Goal: Information Seeking & Learning: Learn about a topic

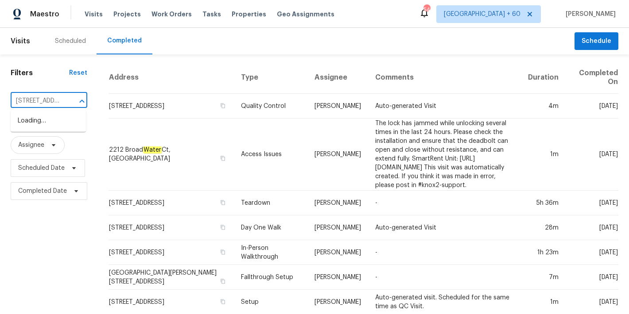
scroll to position [0, 58]
click at [43, 124] on li "[STREET_ADDRESS]" at bounding box center [48, 121] width 75 height 15
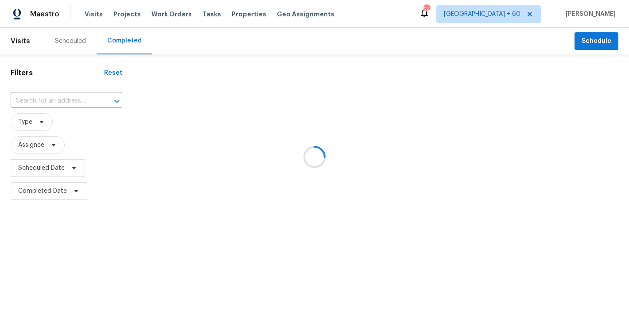
type input "[STREET_ADDRESS]"
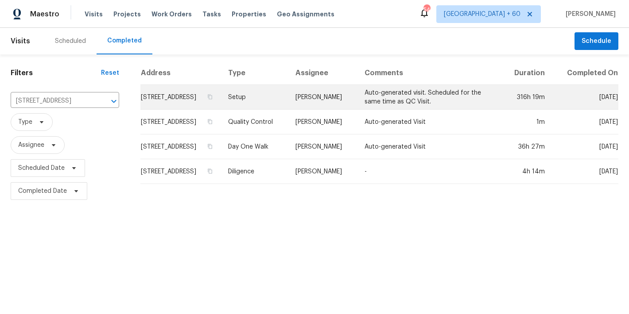
click at [141, 99] on td "[STREET_ADDRESS]" at bounding box center [180, 97] width 81 height 25
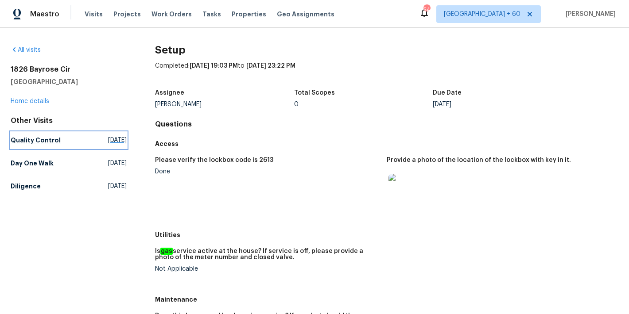
click at [33, 142] on h5 "Quality Control" at bounding box center [36, 140] width 50 height 9
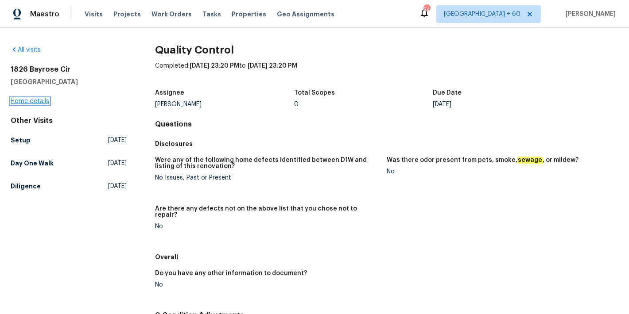
click at [37, 101] on link "Home details" at bounding box center [30, 101] width 39 height 6
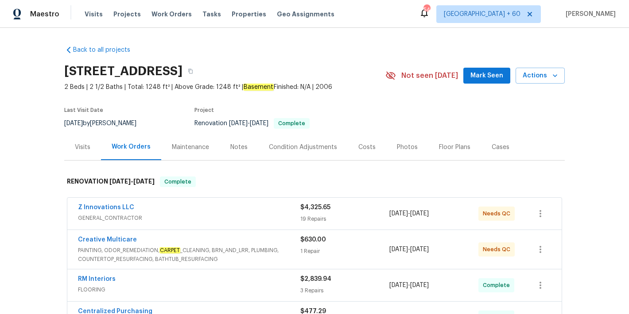
click at [481, 77] on span "Mark Seen" at bounding box center [486, 75] width 33 height 11
click at [79, 149] on div "Visits" at bounding box center [82, 147] width 15 height 9
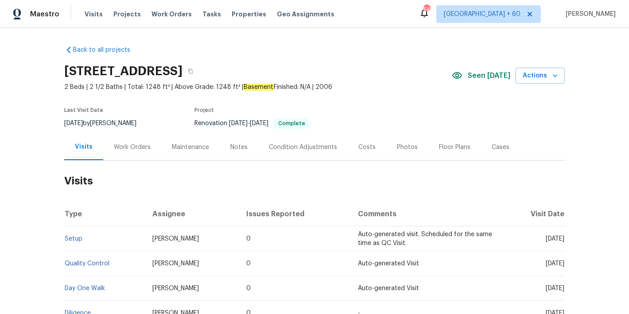
scroll to position [78, 0]
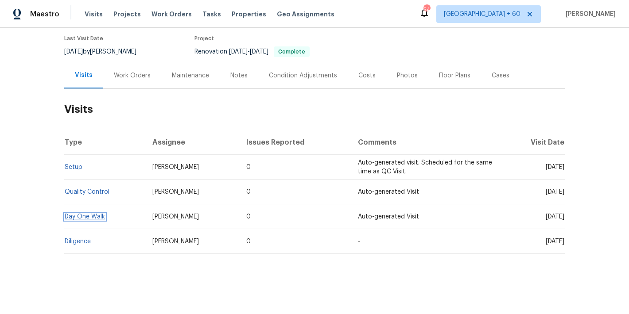
click at [93, 214] on link "Day One Walk" at bounding box center [85, 217] width 40 height 6
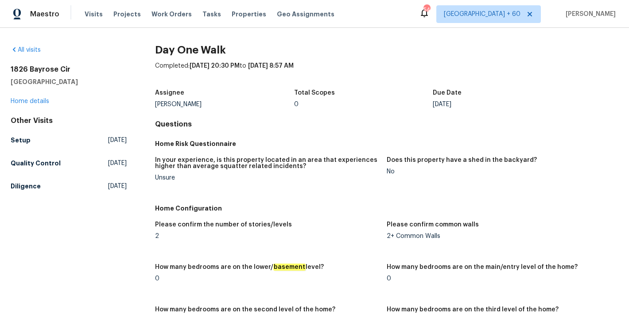
click at [97, 91] on div "1826 Bayrose Cir Atlanta, GA 30344 Home details" at bounding box center [69, 85] width 116 height 41
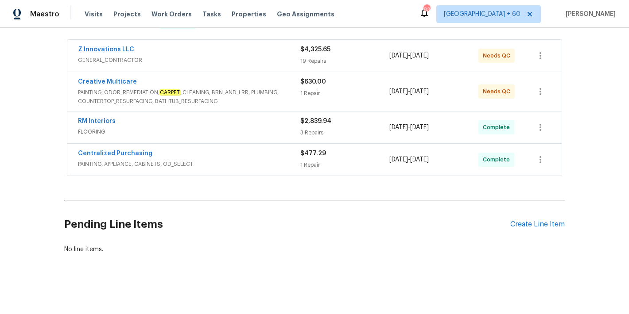
scroll to position [165, 0]
click at [271, 160] on span "PAINTING, APPLIANCE, CABINETS, OD_SELECT" at bounding box center [189, 164] width 222 height 9
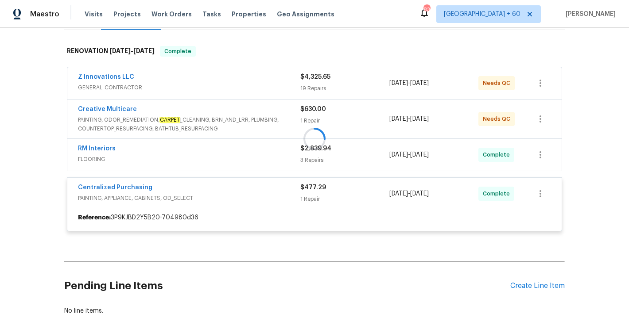
scroll to position [129, 0]
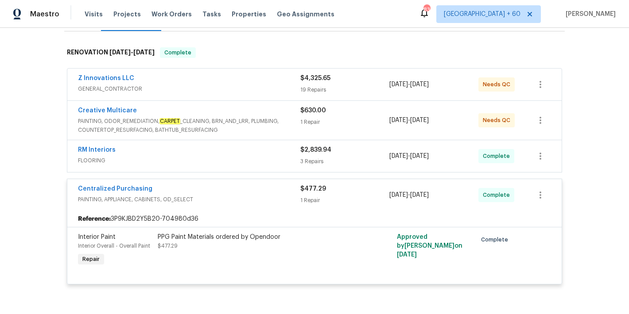
click at [271, 159] on span "FLOORING" at bounding box center [189, 160] width 222 height 9
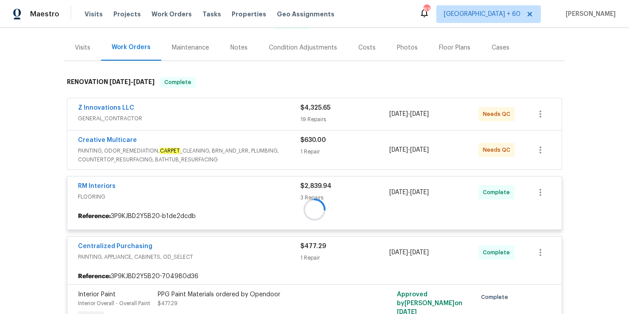
scroll to position [97, 0]
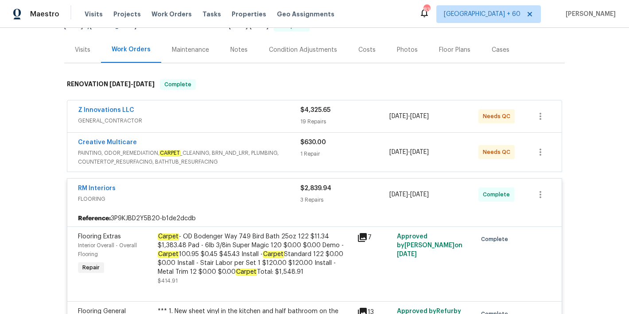
click at [287, 155] on span "PAINTING, ODOR_REMEDIATION, CARPET _CLEANING, BRN_AND_LRR, PLUMBING, COUNTERTOP…" at bounding box center [189, 158] width 222 height 18
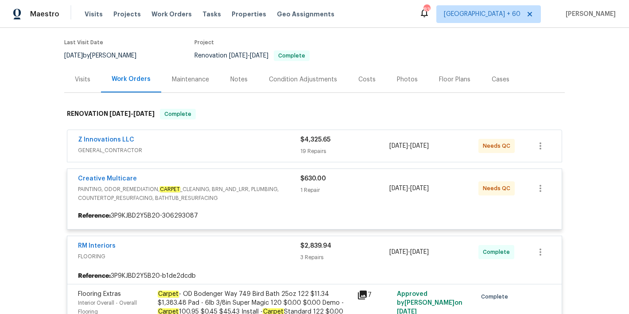
scroll to position [66, 0]
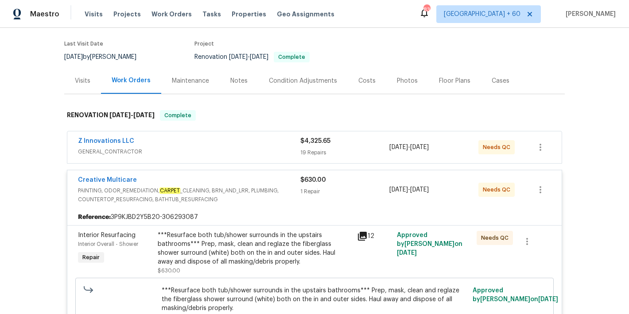
click at [277, 148] on span "GENERAL_CONTRACTOR" at bounding box center [189, 151] width 222 height 9
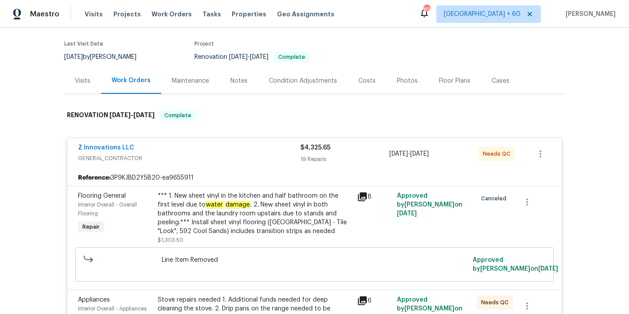
scroll to position [0, 0]
